Goal: Task Accomplishment & Management: Complete application form

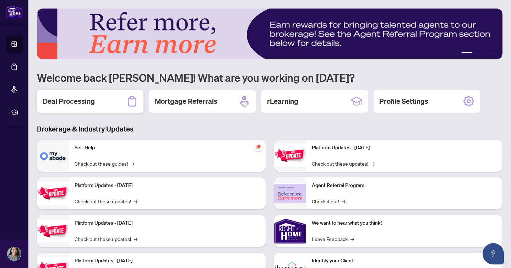
click at [62, 100] on h2 "Deal Processing" at bounding box center [69, 101] width 52 height 10
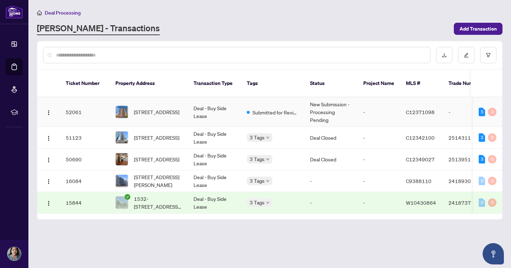
click at [207, 108] on td "Deal - Buy Side Lease" at bounding box center [214, 111] width 53 height 29
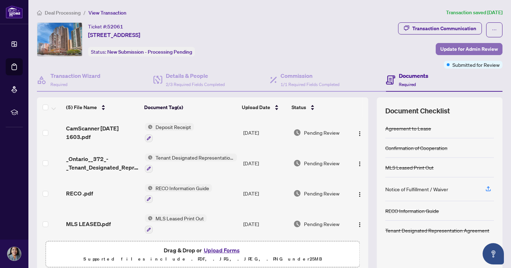
click at [455, 52] on span "Update for Admin Review" at bounding box center [470, 48] width 58 height 11
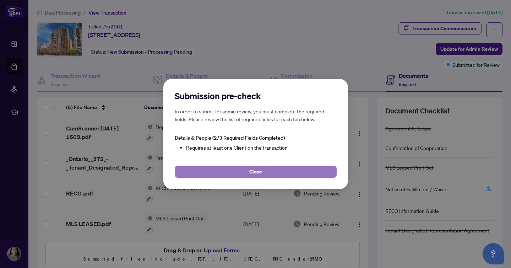
click at [256, 170] on span "Close" at bounding box center [255, 171] width 13 height 11
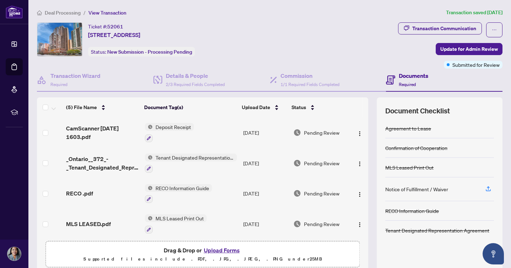
scroll to position [33, 0]
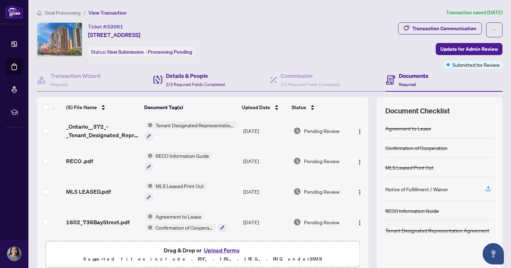
click at [180, 88] on div "Details & People 2/3 Required Fields Completed" at bounding box center [211, 80] width 117 height 23
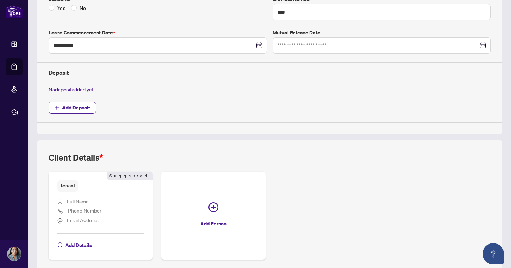
scroll to position [230, 0]
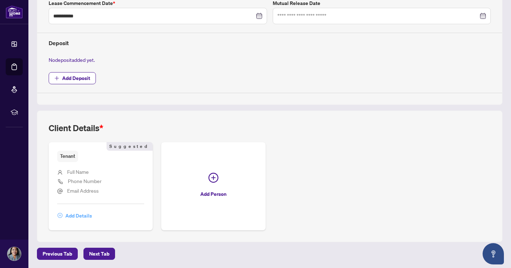
click at [76, 218] on span "Add Details" at bounding box center [78, 215] width 27 height 11
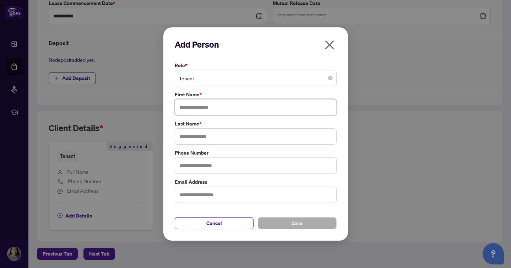
click at [199, 111] on input "text" at bounding box center [256, 107] width 162 height 16
type input "**********"
type input "***"
click at [285, 226] on button "Save" at bounding box center [297, 223] width 79 height 12
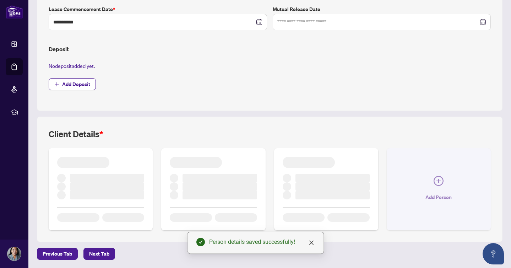
scroll to position [220, 0]
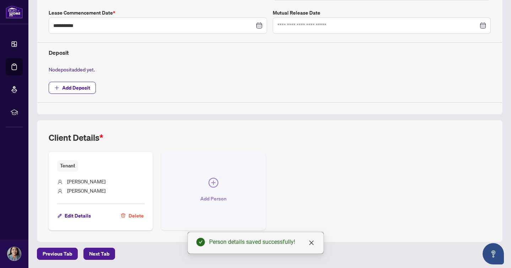
click at [216, 180] on icon "plus-circle" at bounding box center [214, 183] width 10 height 10
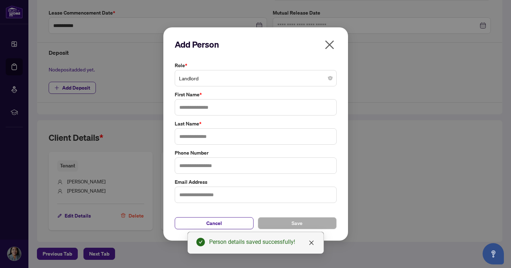
click at [199, 82] on span "Landlord" at bounding box center [255, 78] width 153 height 14
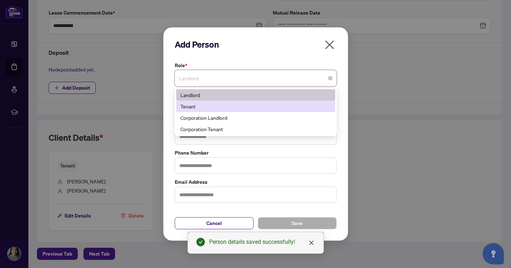
click at [212, 108] on div "Tenant" at bounding box center [255, 106] width 151 height 8
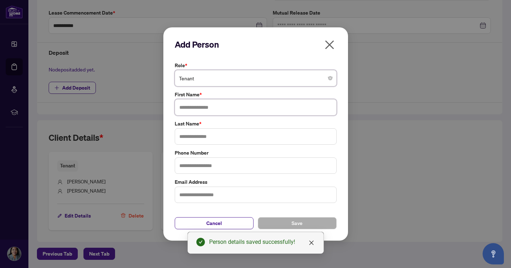
click at [200, 107] on input "text" at bounding box center [256, 107] width 162 height 16
type input "********"
click at [197, 140] on input "text" at bounding box center [256, 136] width 162 height 16
paste input "********"
type input "********"
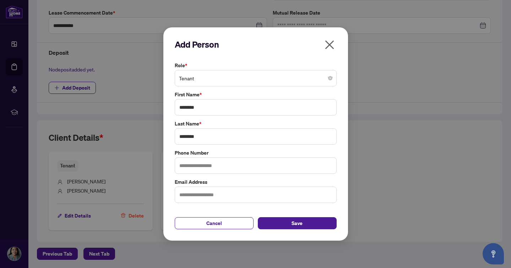
click at [291, 216] on div "Cancel Save" at bounding box center [256, 219] width 162 height 21
click at [293, 223] on span "Save" at bounding box center [297, 222] width 11 height 11
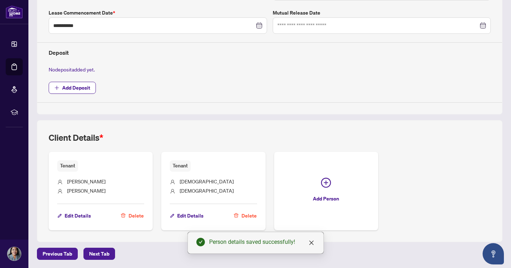
scroll to position [0, 0]
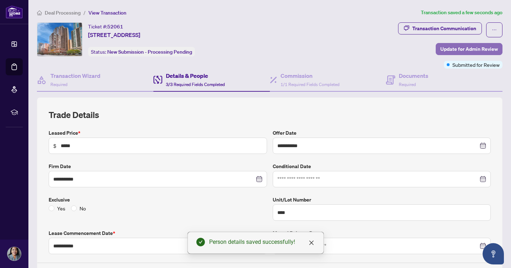
click at [463, 49] on span "Update for Admin Review" at bounding box center [470, 48] width 58 height 11
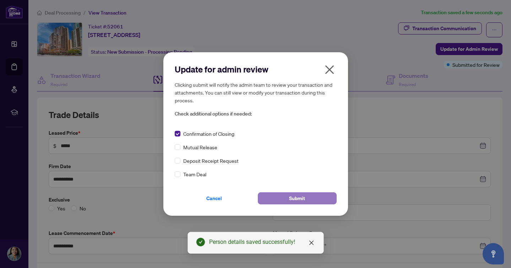
click at [315, 201] on button "Submit" at bounding box center [297, 198] width 79 height 12
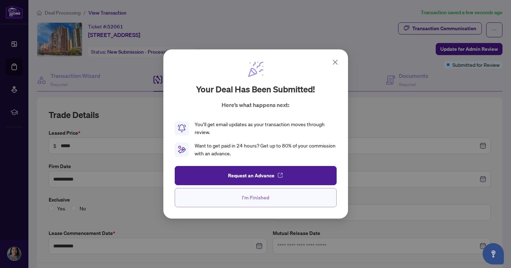
click at [258, 203] on span "I'm Finished" at bounding box center [255, 197] width 27 height 11
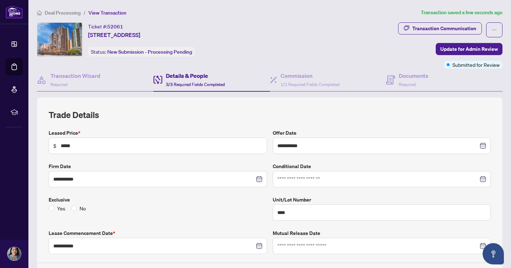
click at [69, 13] on span "Deal Processing" at bounding box center [63, 13] width 36 height 6
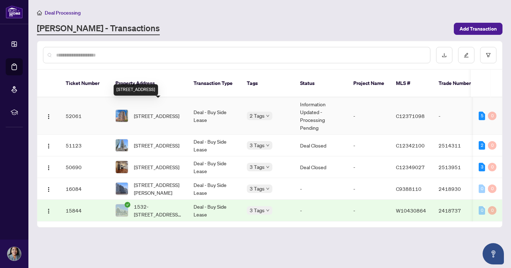
click at [160, 112] on span "[STREET_ADDRESS]" at bounding box center [156, 116] width 45 height 8
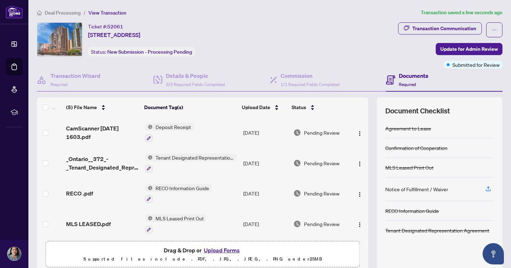
drag, startPoint x: 274, startPoint y: 44, endPoint x: 217, endPoint y: 38, distance: 57.6
click at [274, 44] on div "Ticket #: 52061 [STREET_ADDRESS] Status: New Submission - Processing Pending" at bounding box center [216, 39] width 358 height 34
click at [63, 14] on span "Deal Processing" at bounding box center [63, 13] width 36 height 6
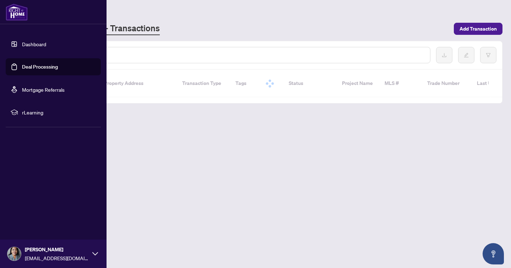
click at [14, 257] on img at bounding box center [14, 254] width 14 height 14
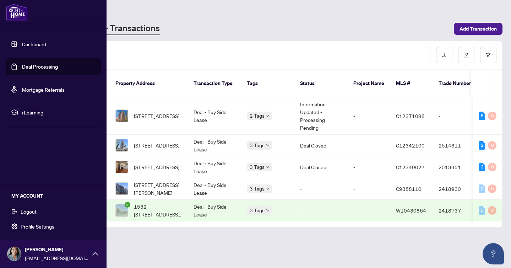
click at [26, 214] on span "Logout" at bounding box center [29, 211] width 16 height 11
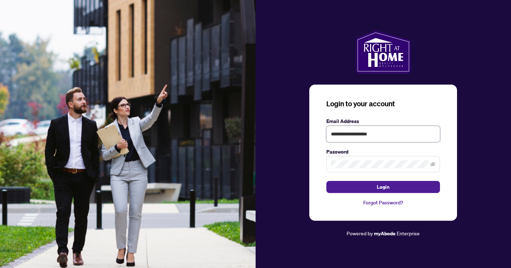
click at [377, 131] on input "**********" at bounding box center [383, 134] width 114 height 16
type input "**********"
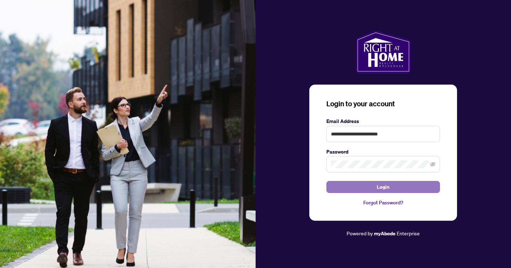
click at [382, 192] on span "Login" at bounding box center [383, 186] width 13 height 11
